Goal: Register for event/course

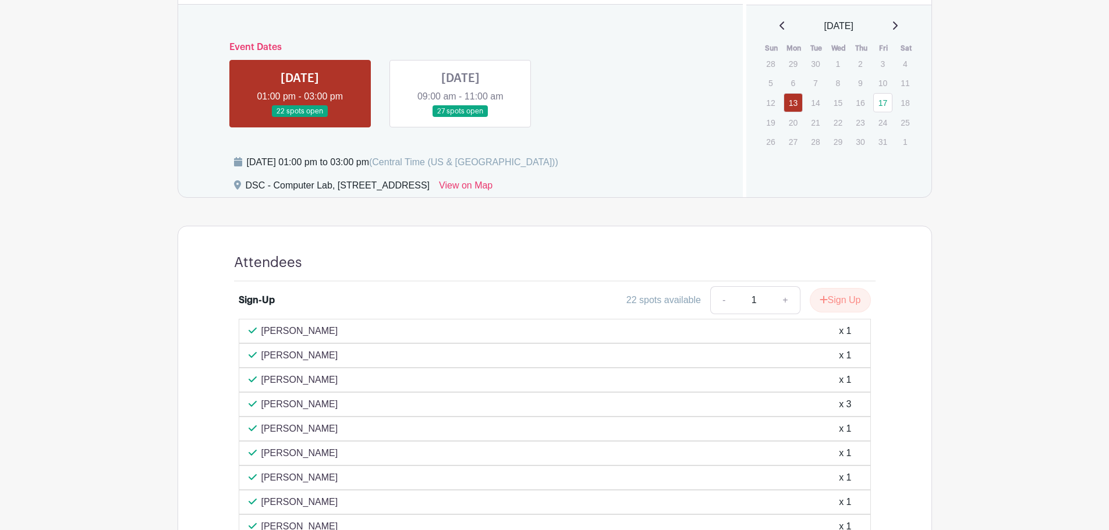
scroll to position [412, 0]
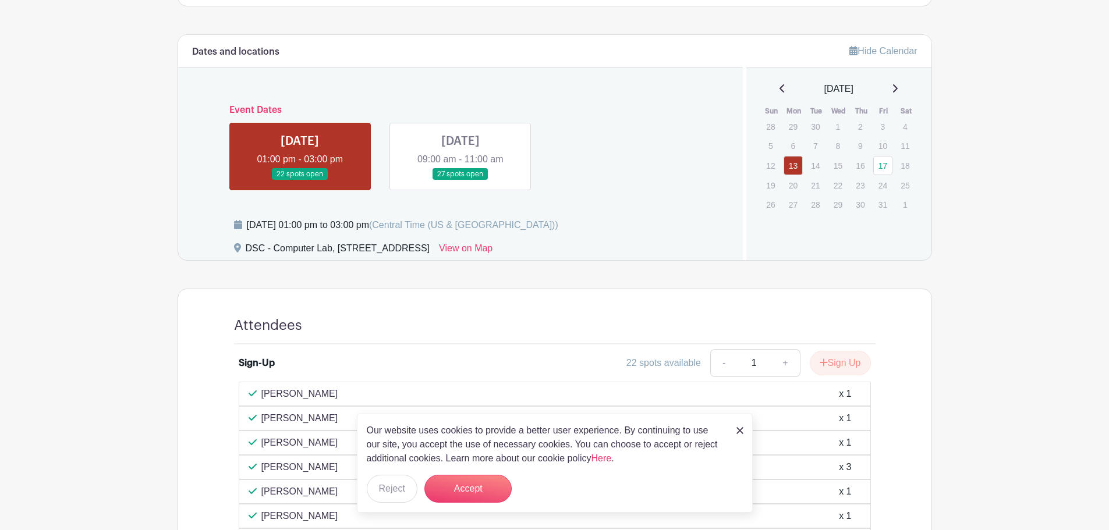
click at [54, 327] on main "Log In Sign Up for Free Training & Development UKG Refresher Created by Shantia…" at bounding box center [554, 233] width 1109 height 1291
click at [475, 487] on button "Accept" at bounding box center [467, 489] width 87 height 28
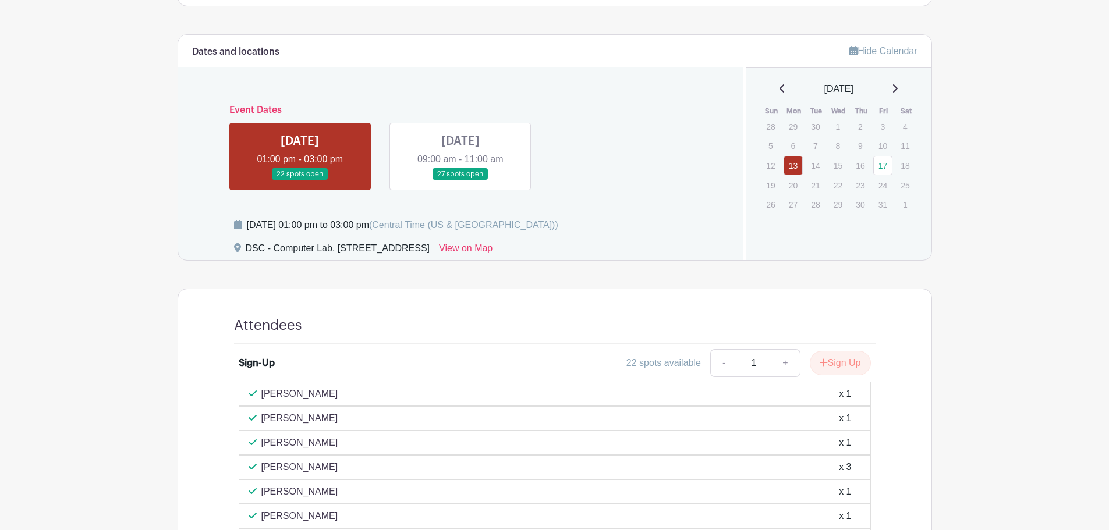
click at [460, 180] on link at bounding box center [460, 180] width 0 height 0
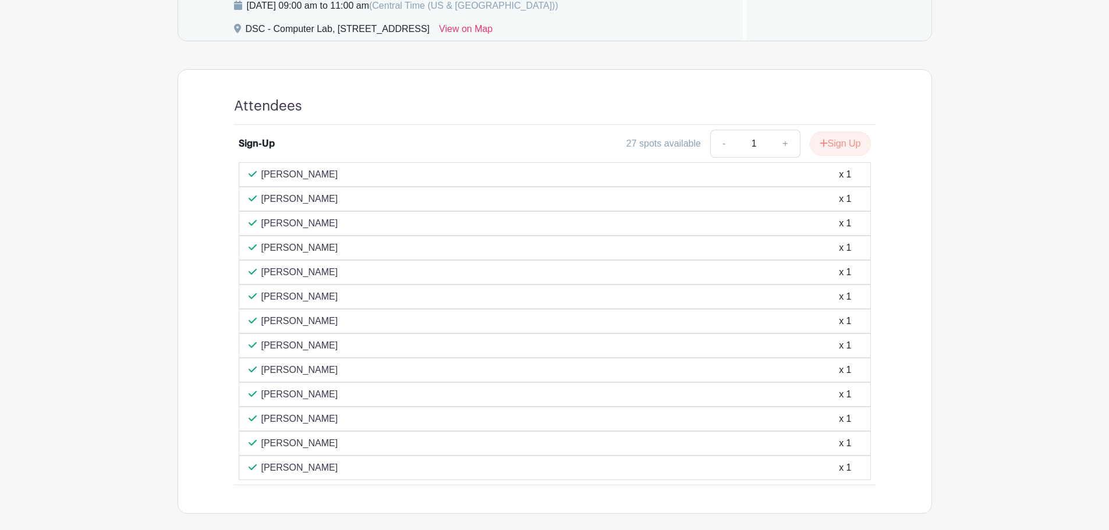
scroll to position [455, 0]
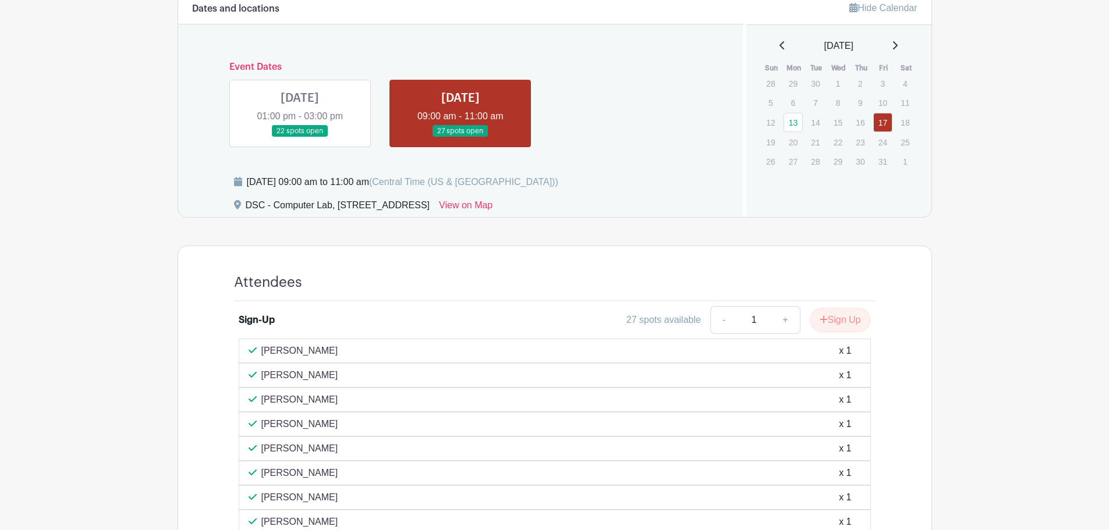
click at [300, 137] on link at bounding box center [300, 137] width 0 height 0
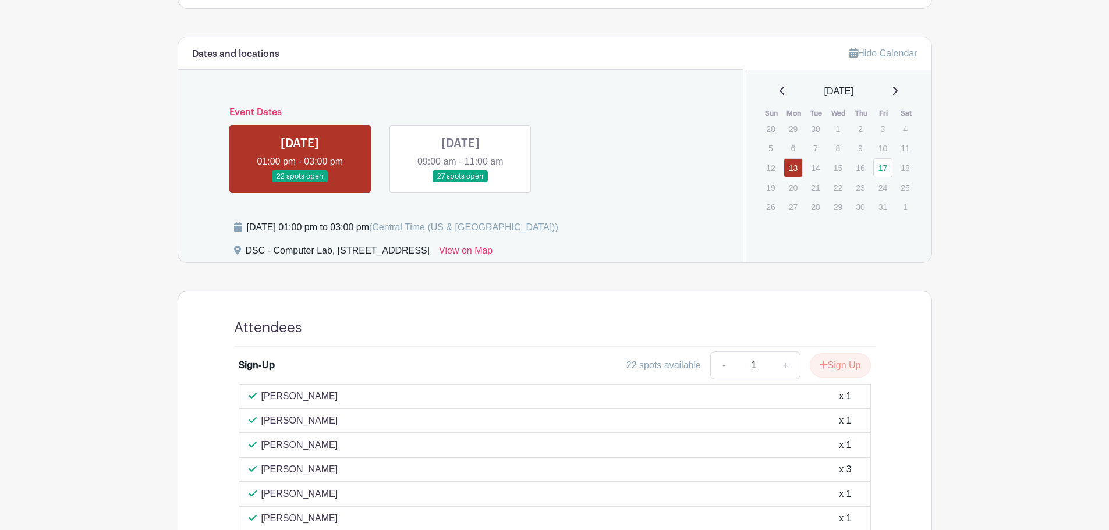
scroll to position [397, 0]
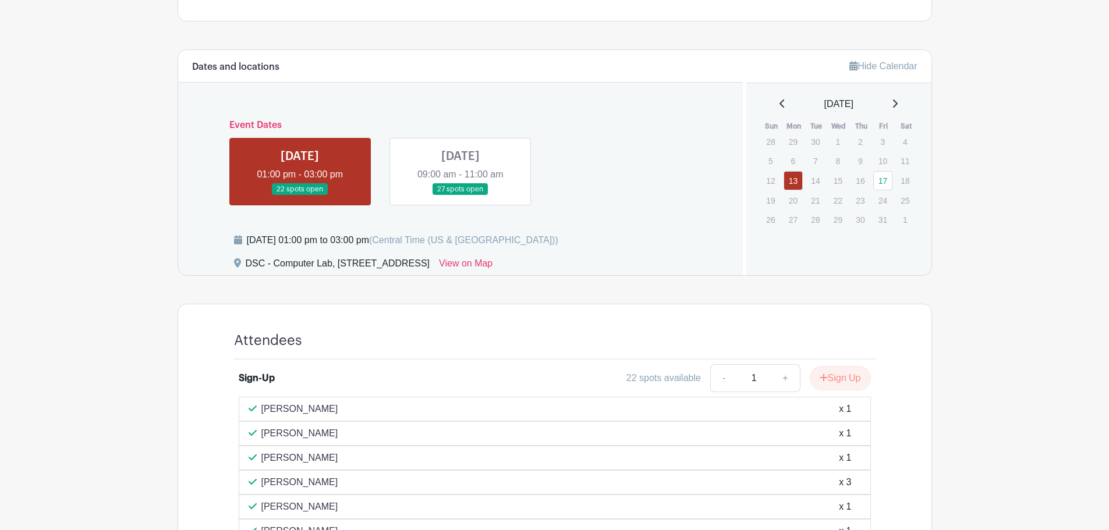
click at [460, 196] on link at bounding box center [460, 196] width 0 height 0
